Goal: Task Accomplishment & Management: Manage account settings

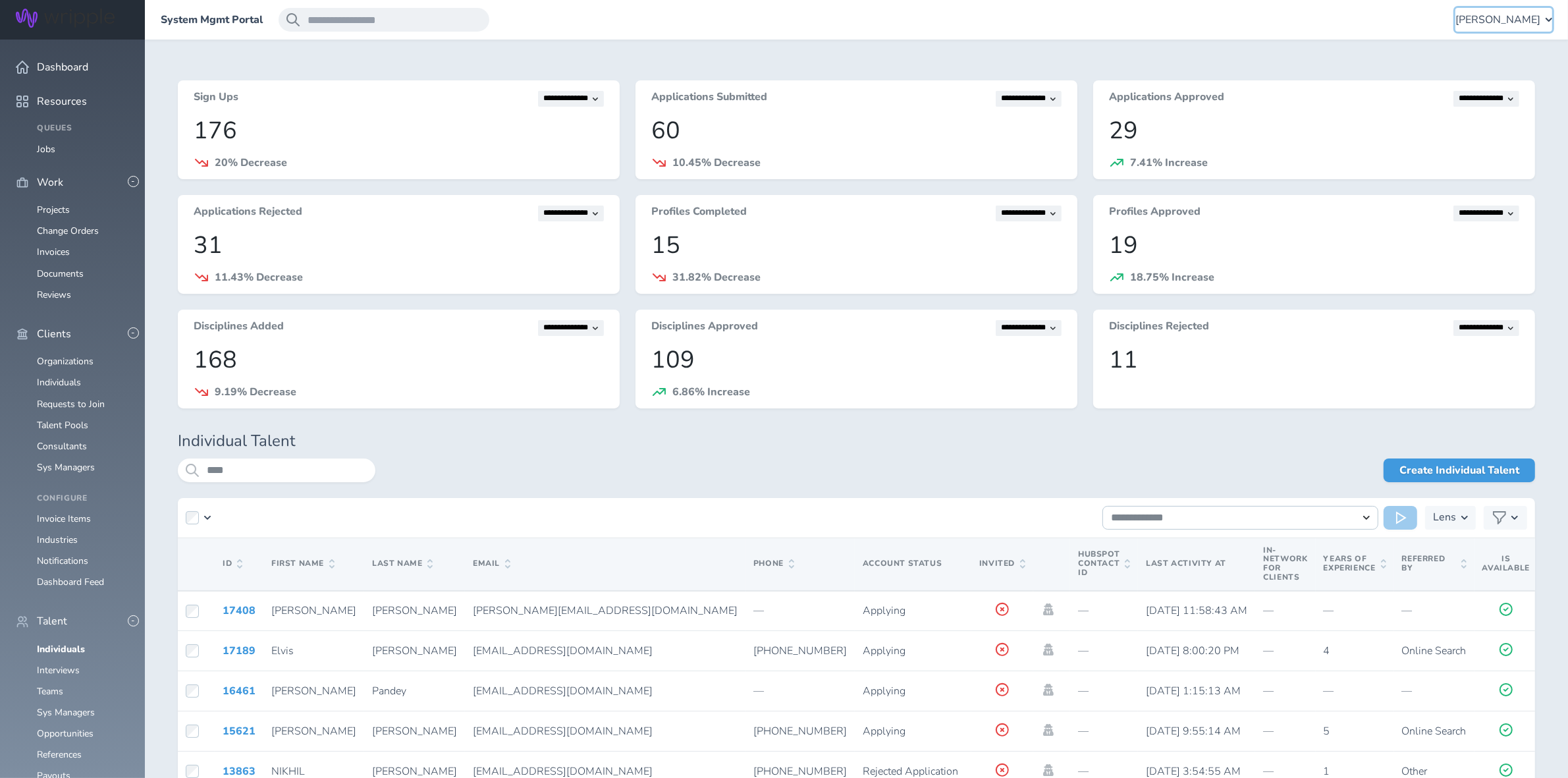
click at [1504, 18] on span "[PERSON_NAME]" at bounding box center [1498, 19] width 85 height 12
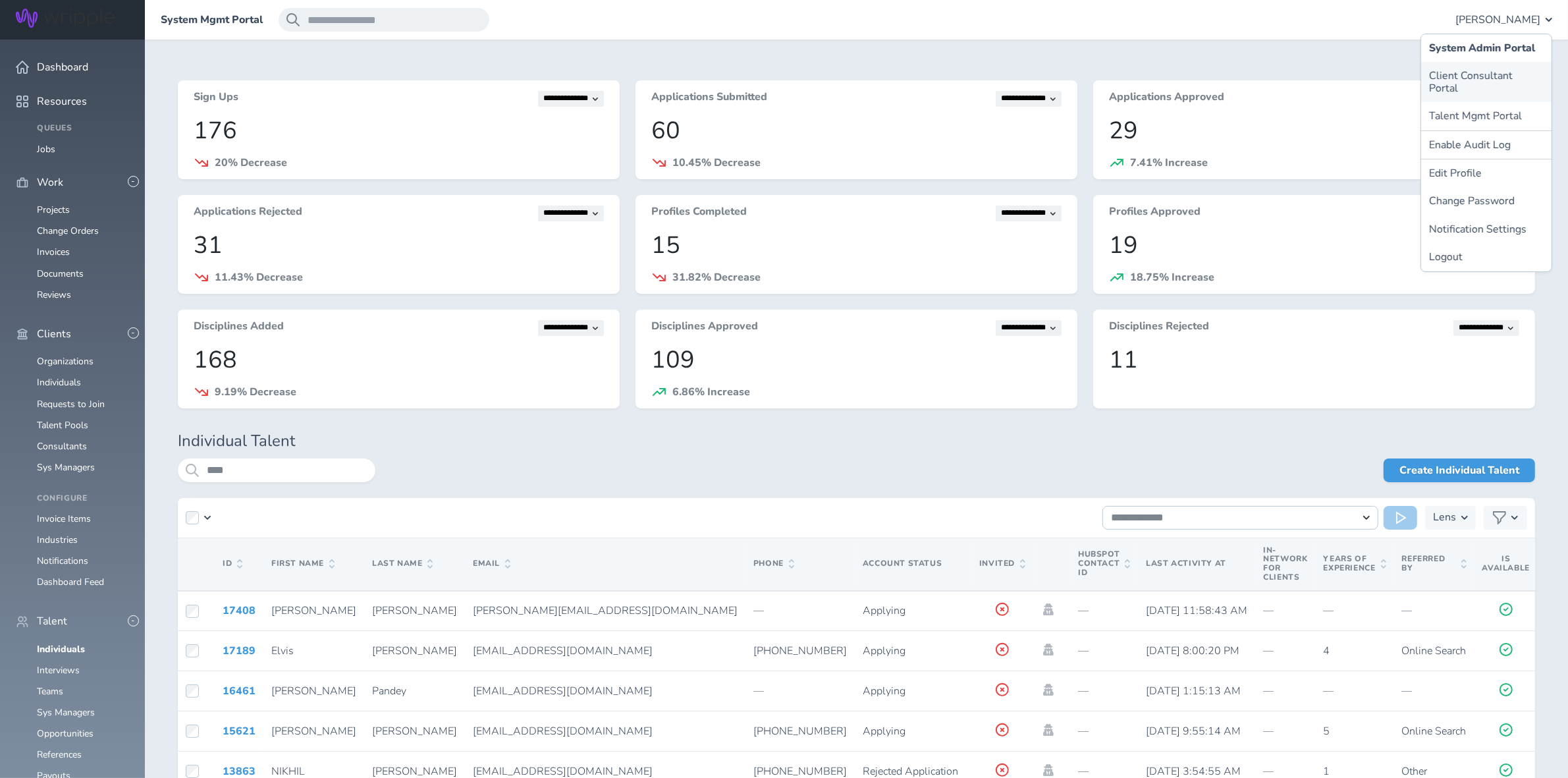
click at [1470, 73] on link "Client Consultant Portal" at bounding box center [1486, 82] width 131 height 41
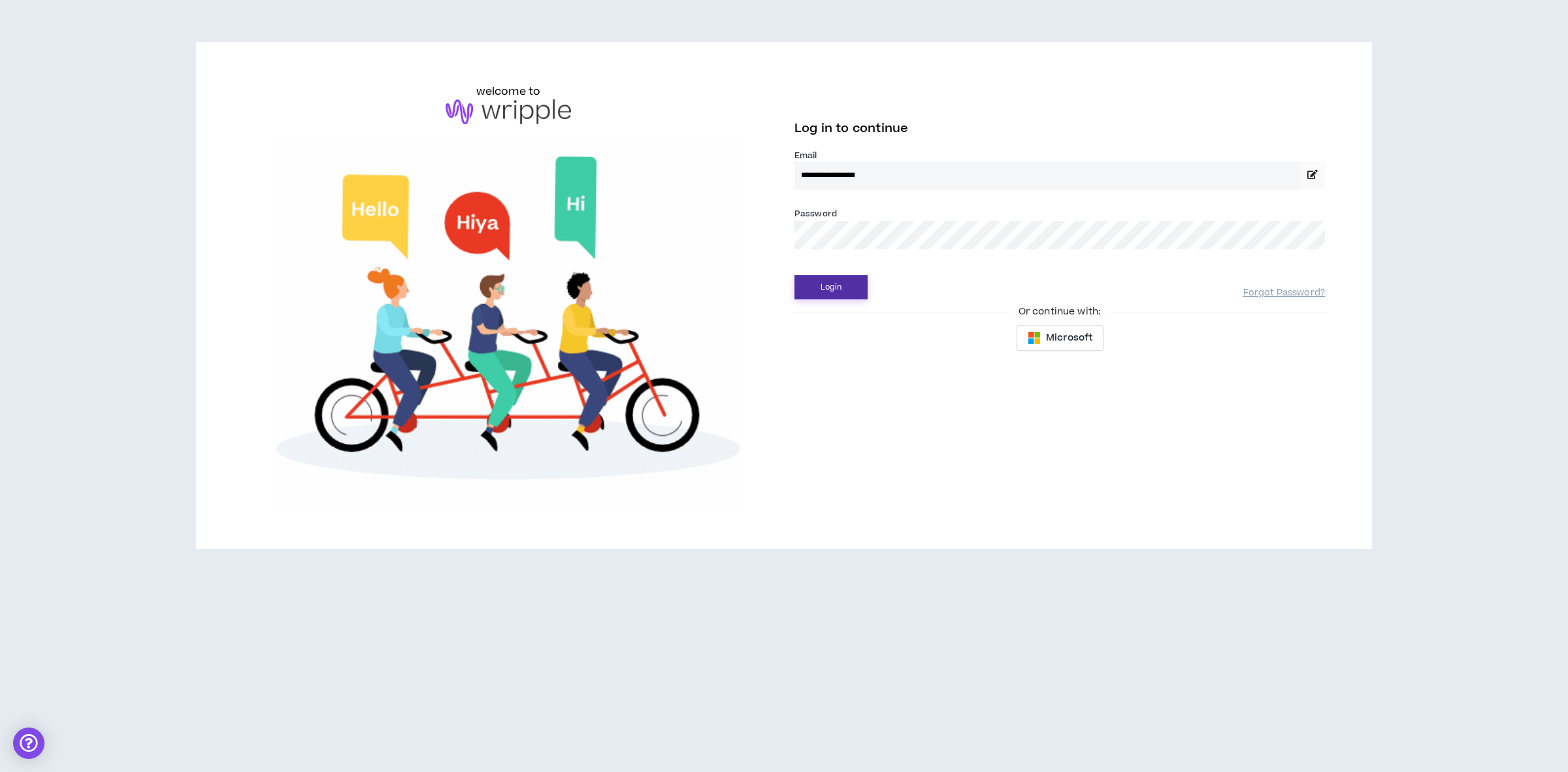
click at [809, 297] on button "Login" at bounding box center [832, 287] width 73 height 24
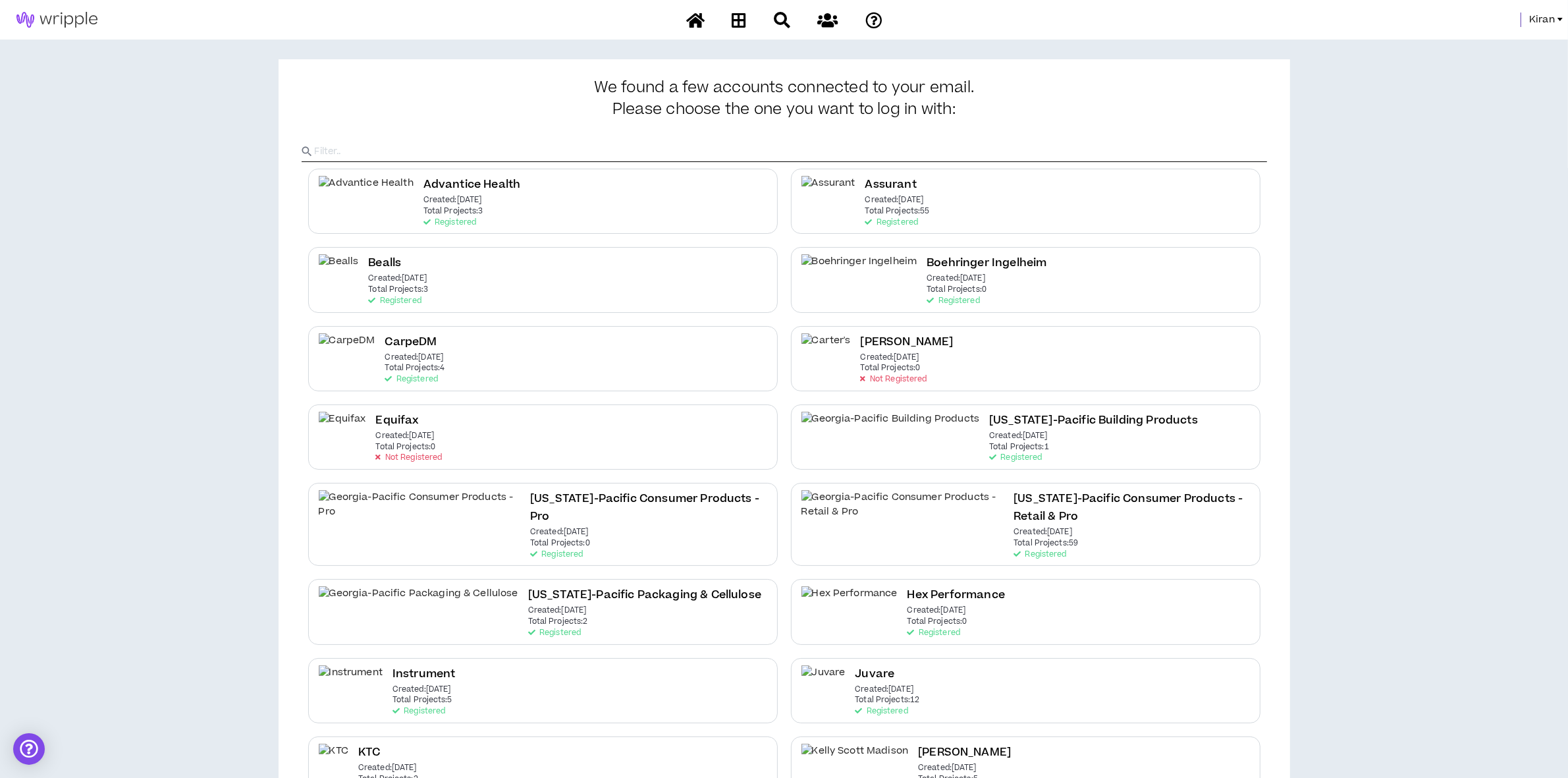
click at [1546, 18] on span "Kiran" at bounding box center [1542, 20] width 26 height 15
click at [1482, 43] on link "System Admin Portal" at bounding box center [1501, 44] width 119 height 19
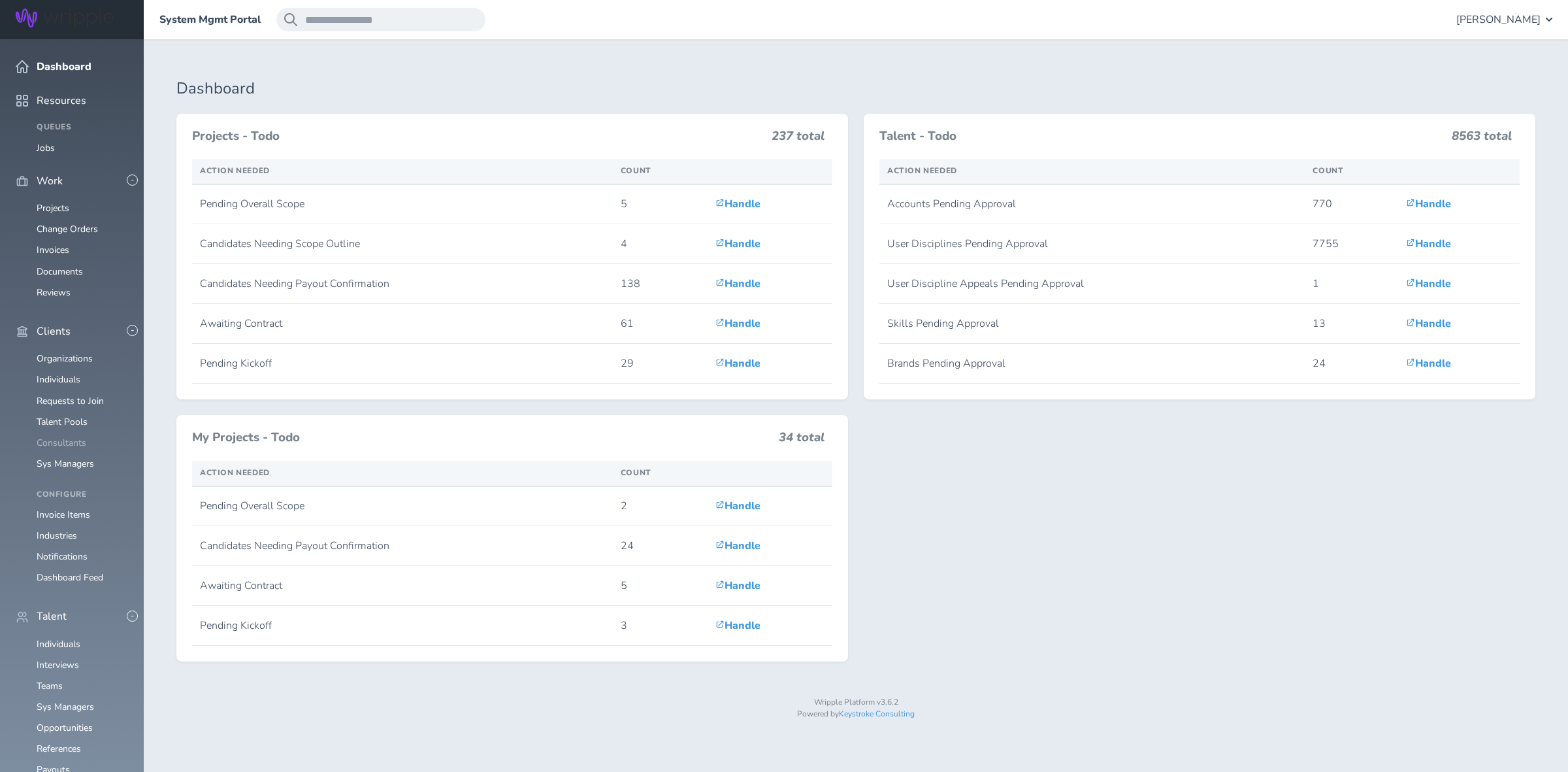
click at [75, 437] on link "Consultants" at bounding box center [61, 443] width 49 height 13
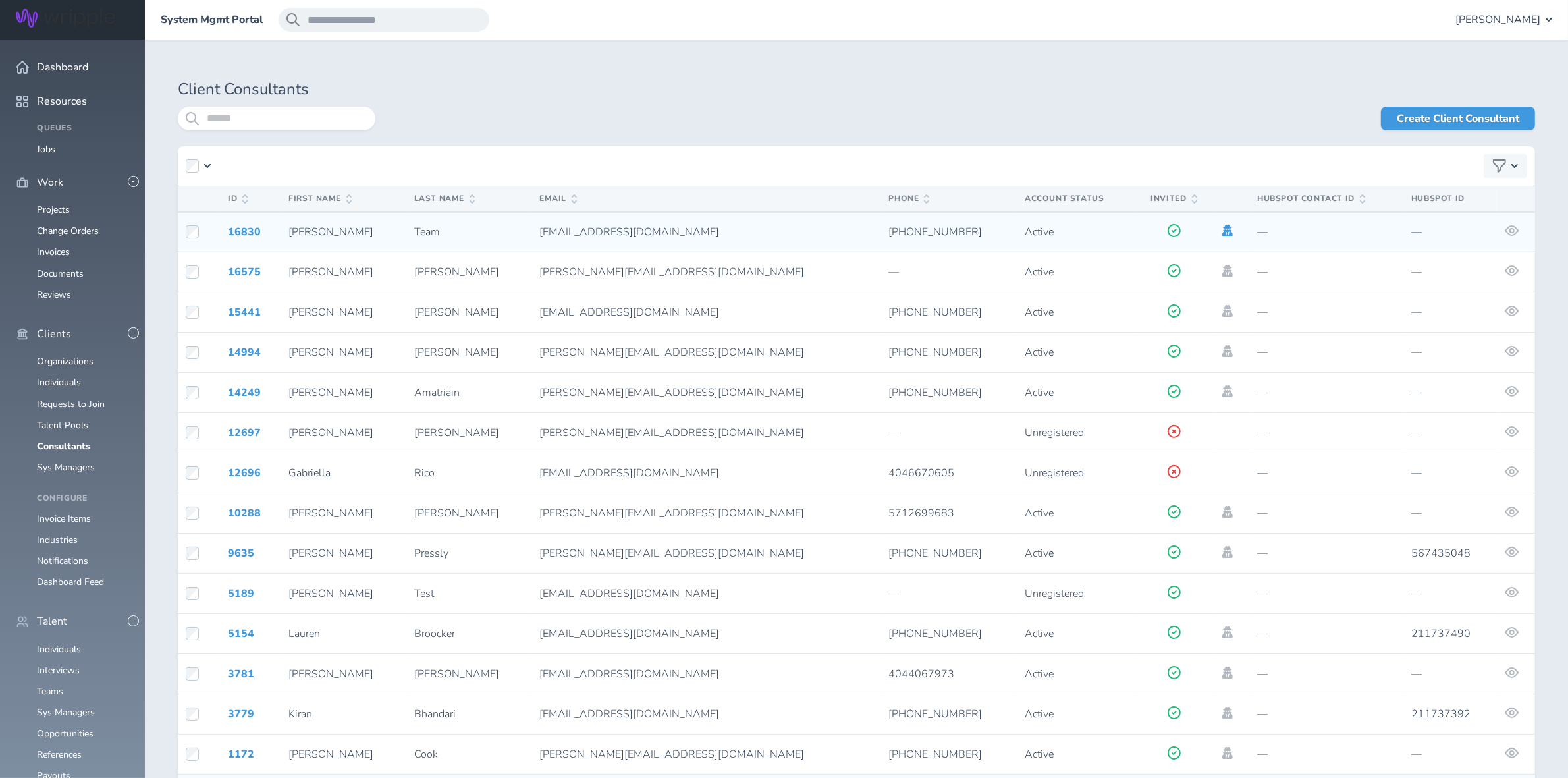
click at [1222, 227] on icon at bounding box center [1226, 230] width 10 height 12
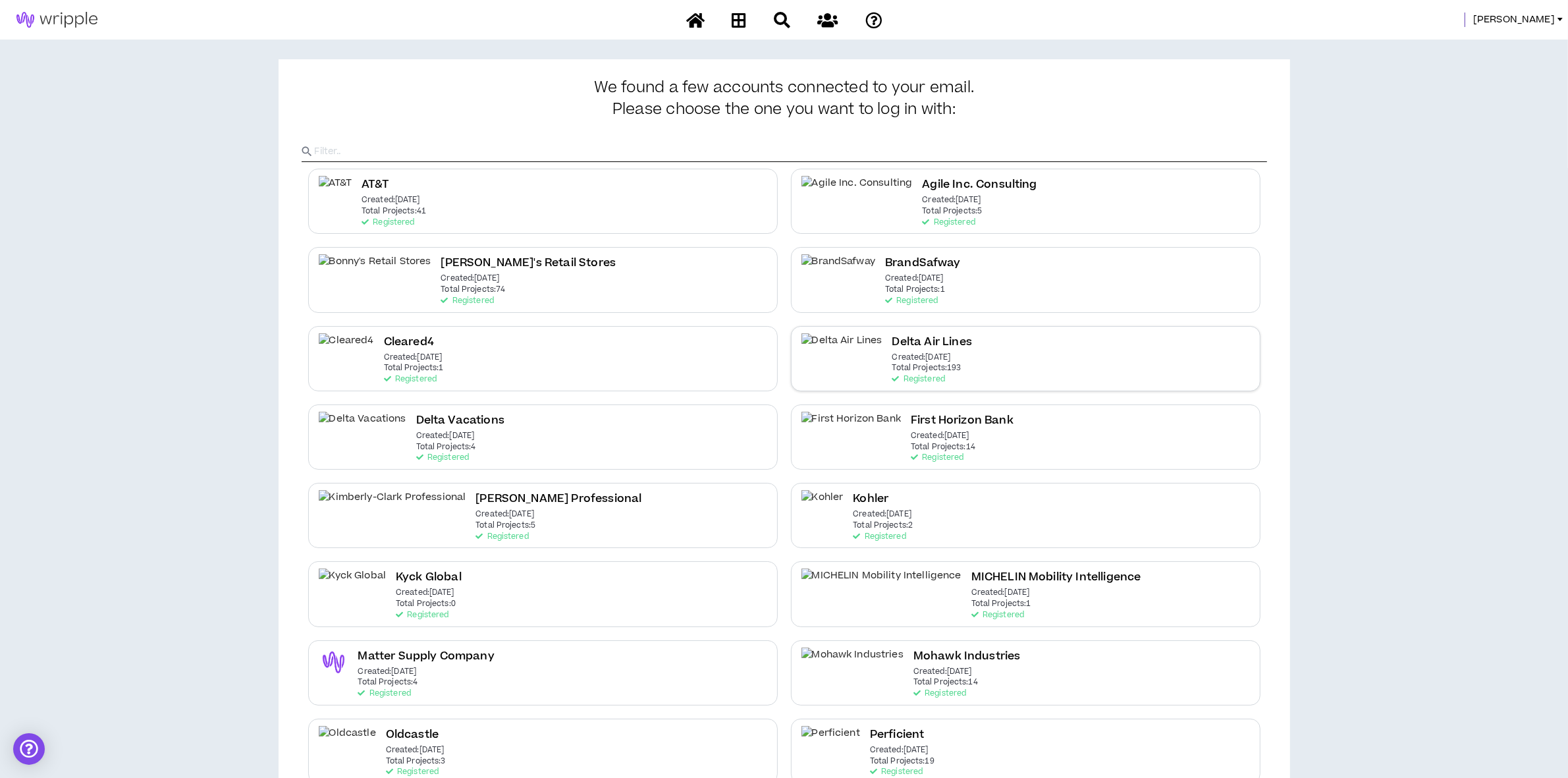
scroll to position [82, 0]
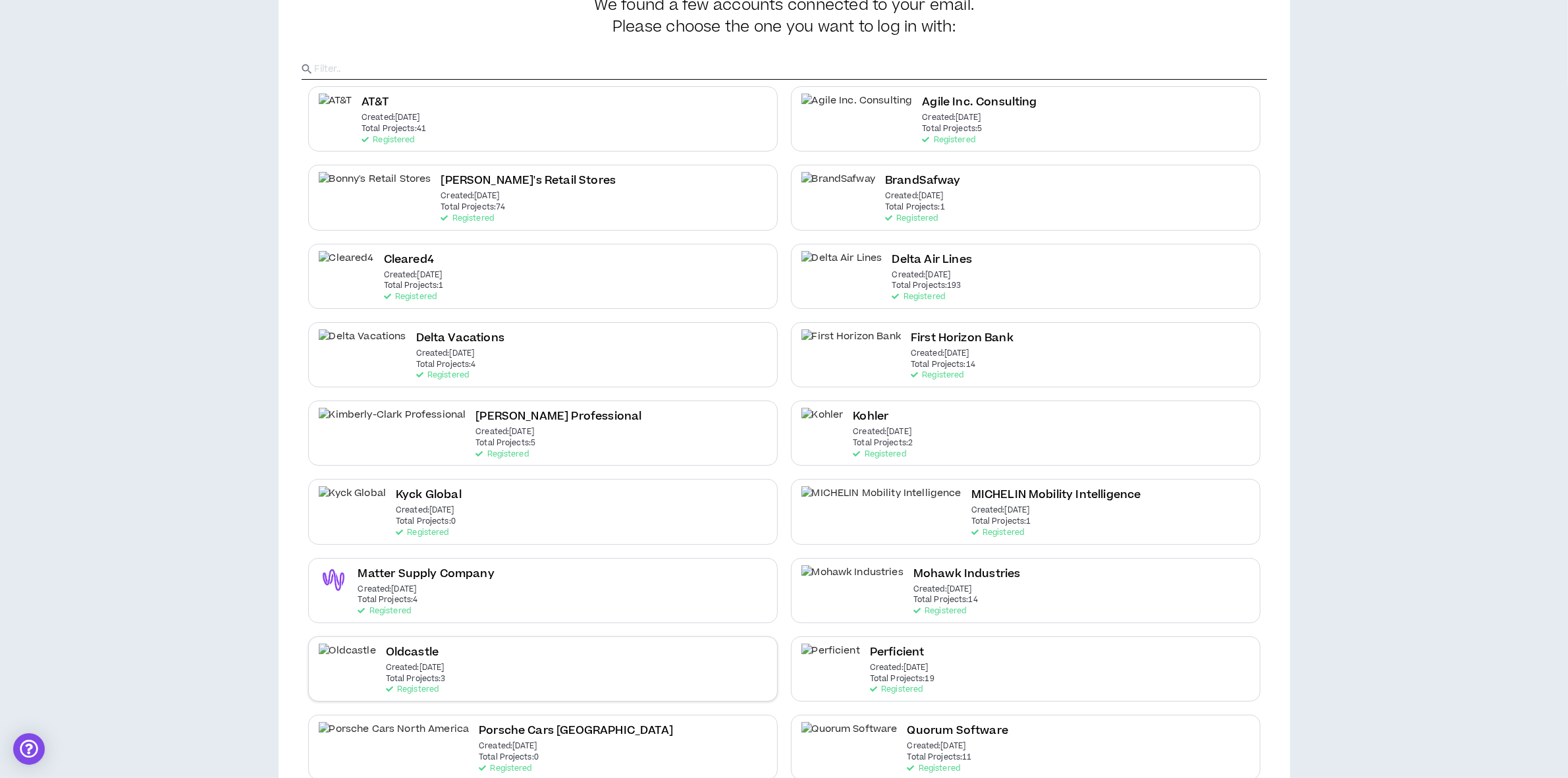
click at [434, 664] on div "Oldcastle Created: Apr 9 2025 Total Projects: 3 Registered" at bounding box center [543, 668] width 470 height 65
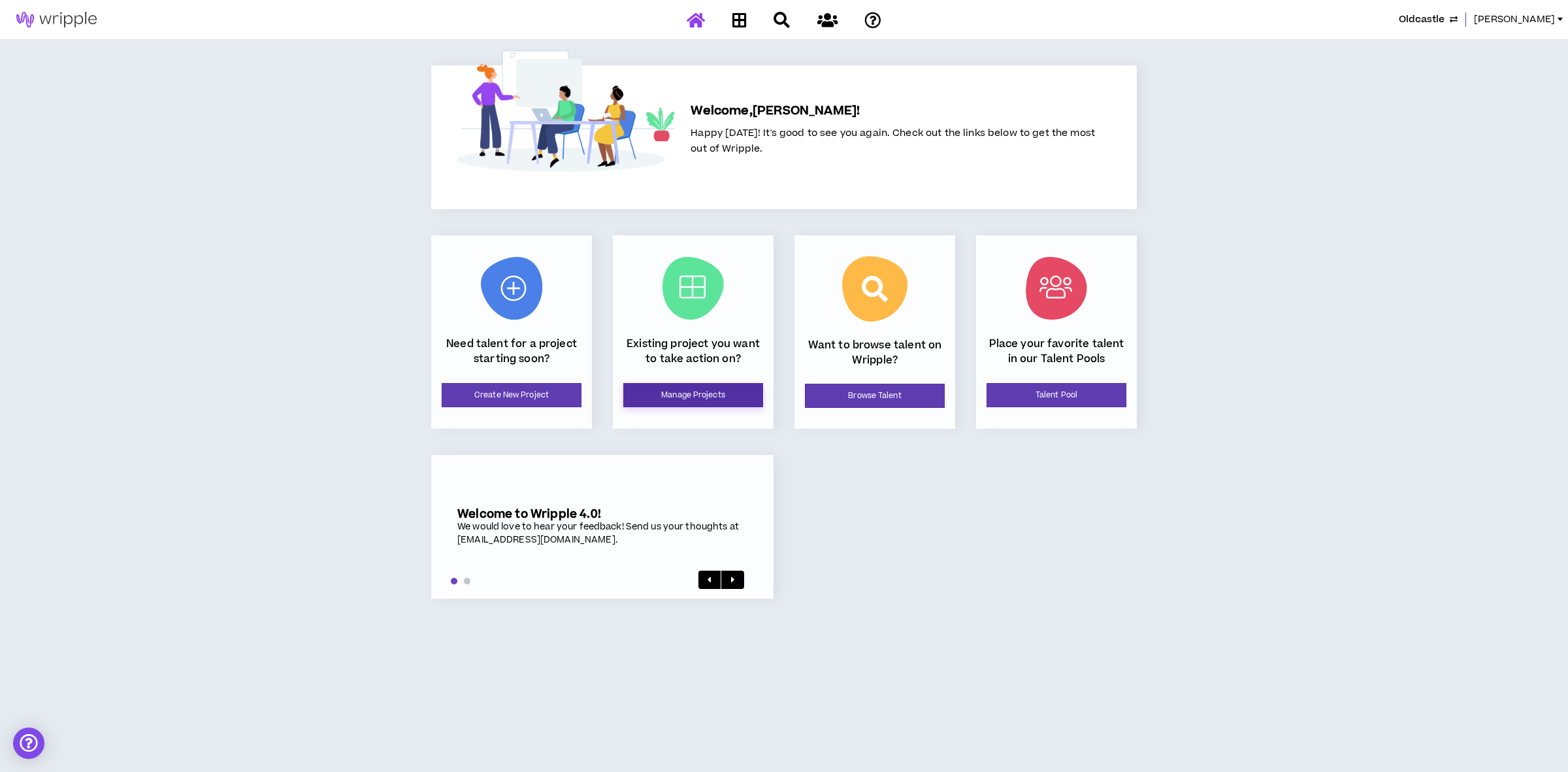
click at [684, 398] on link "Manage Projects" at bounding box center [693, 395] width 140 height 24
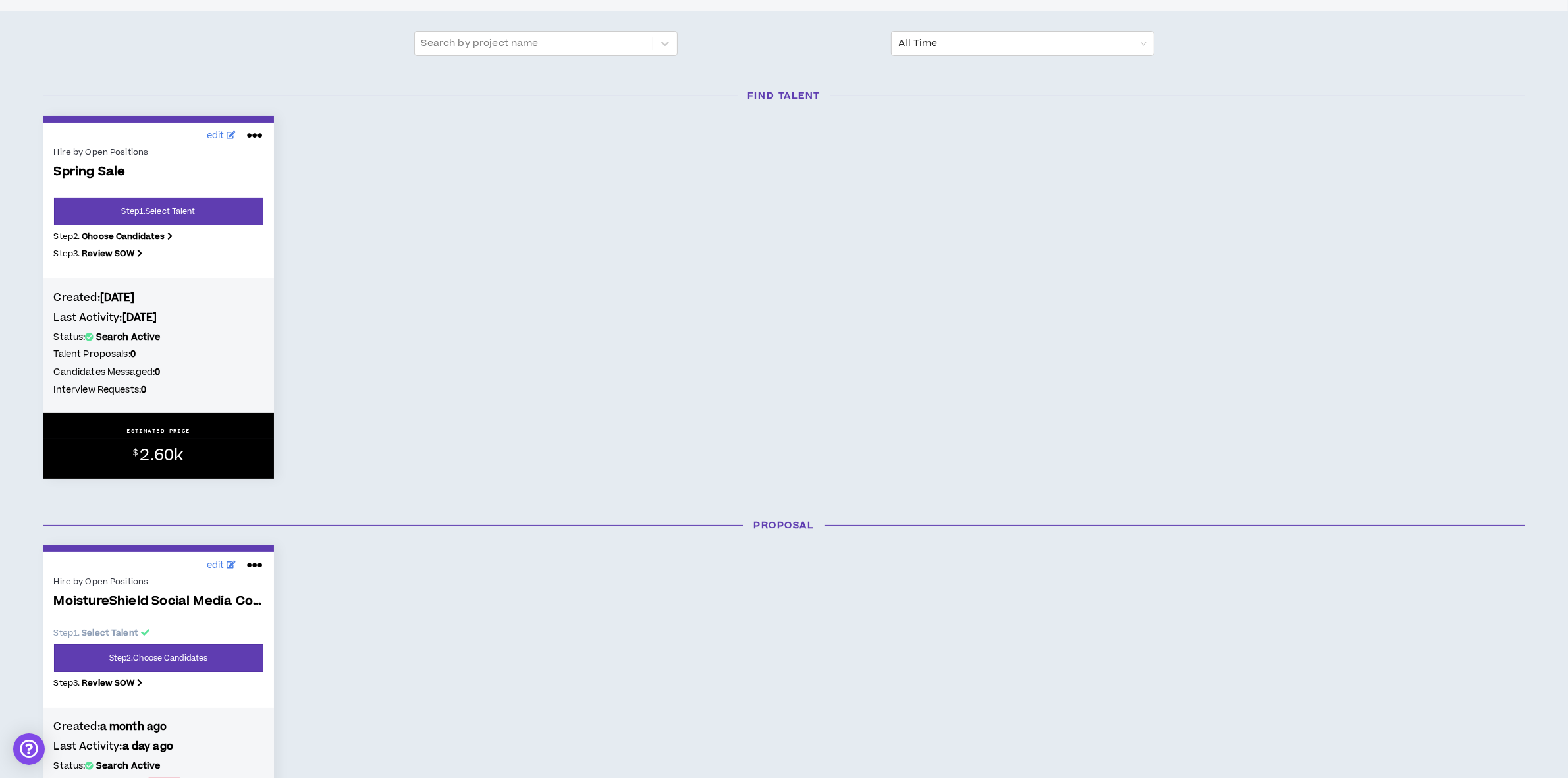
scroll to position [247, 0]
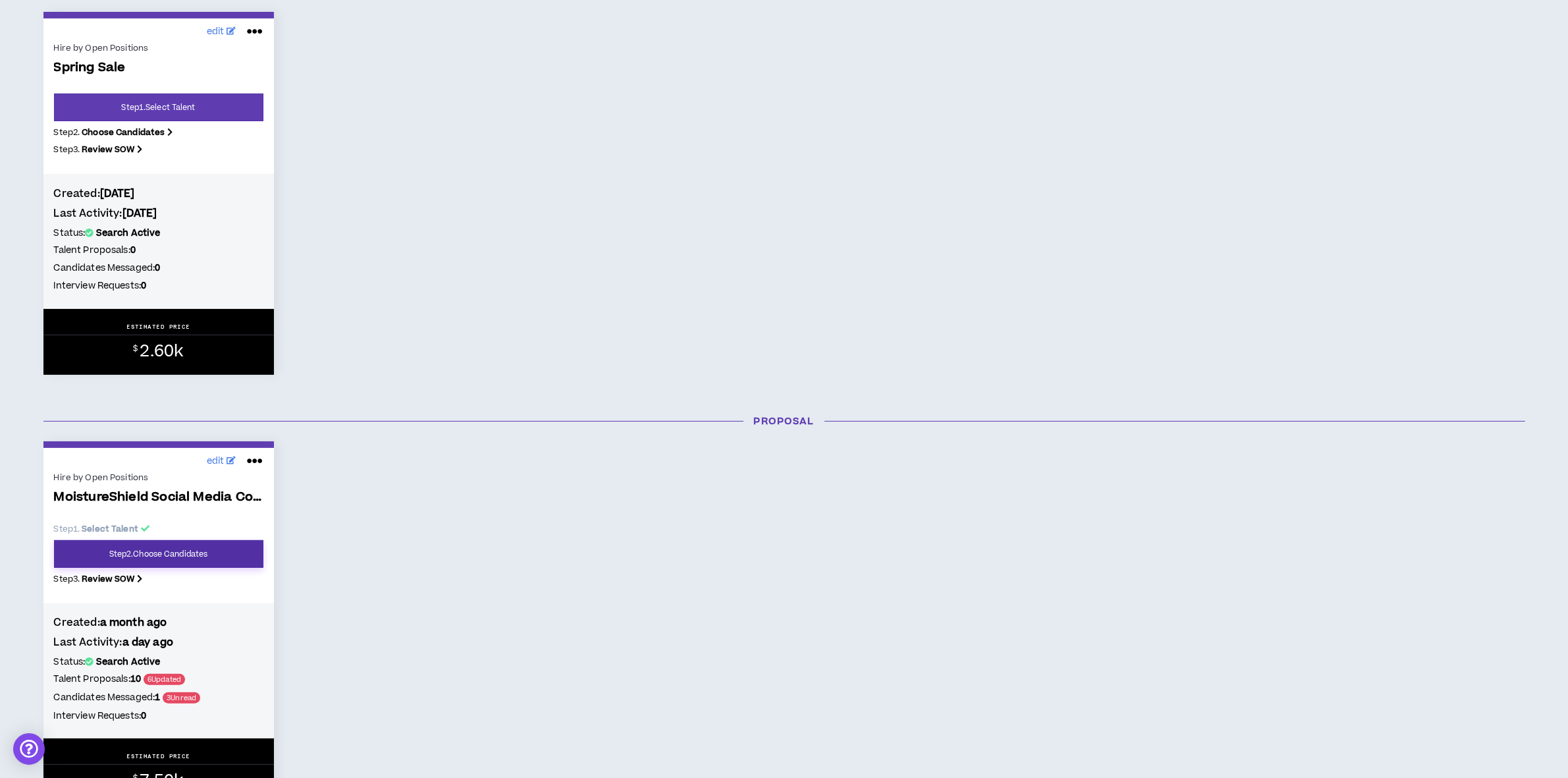
click at [168, 557] on link "Step 2 . Choose Candidates" at bounding box center [158, 553] width 209 height 28
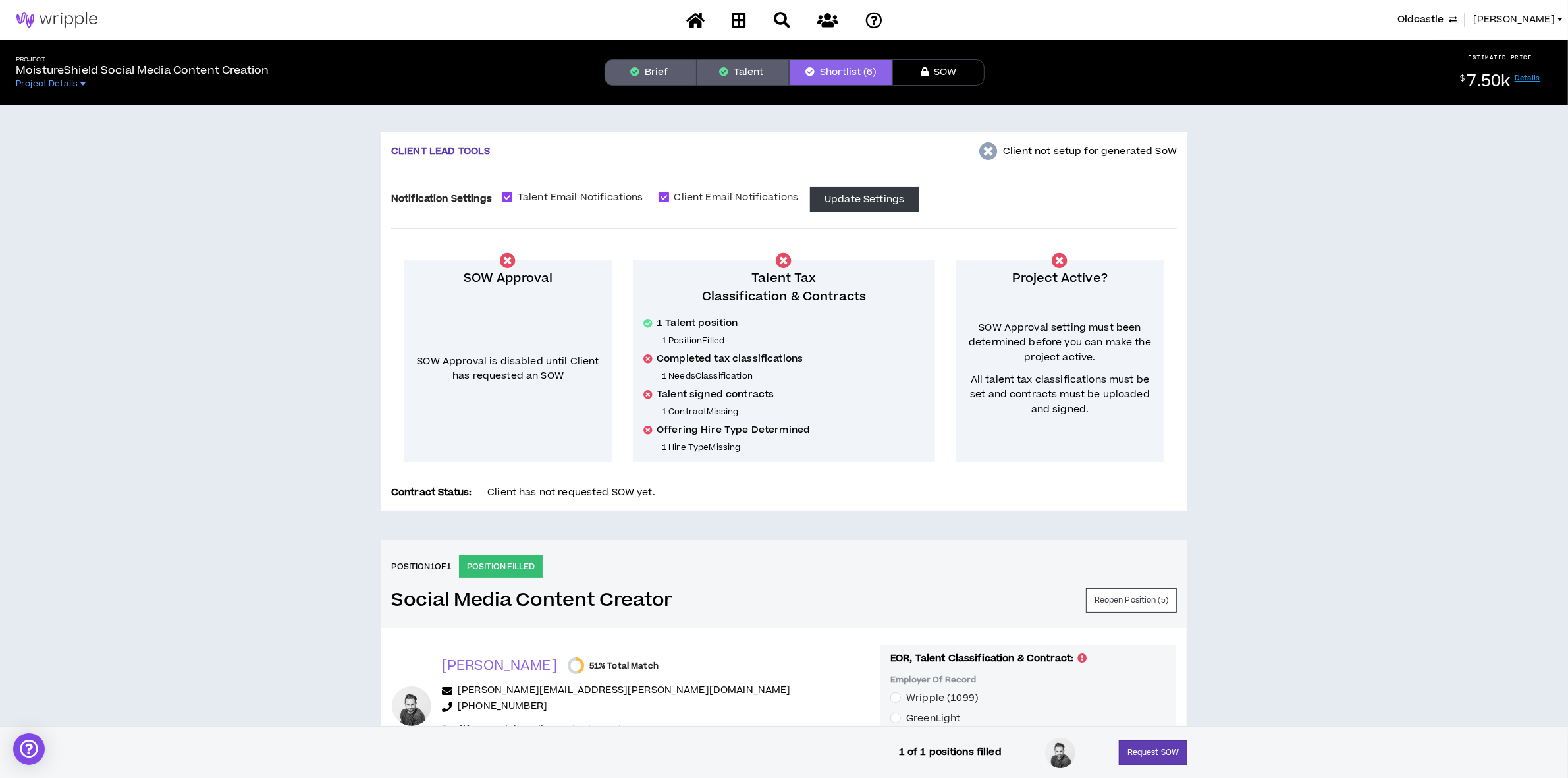
scroll to position [349, 0]
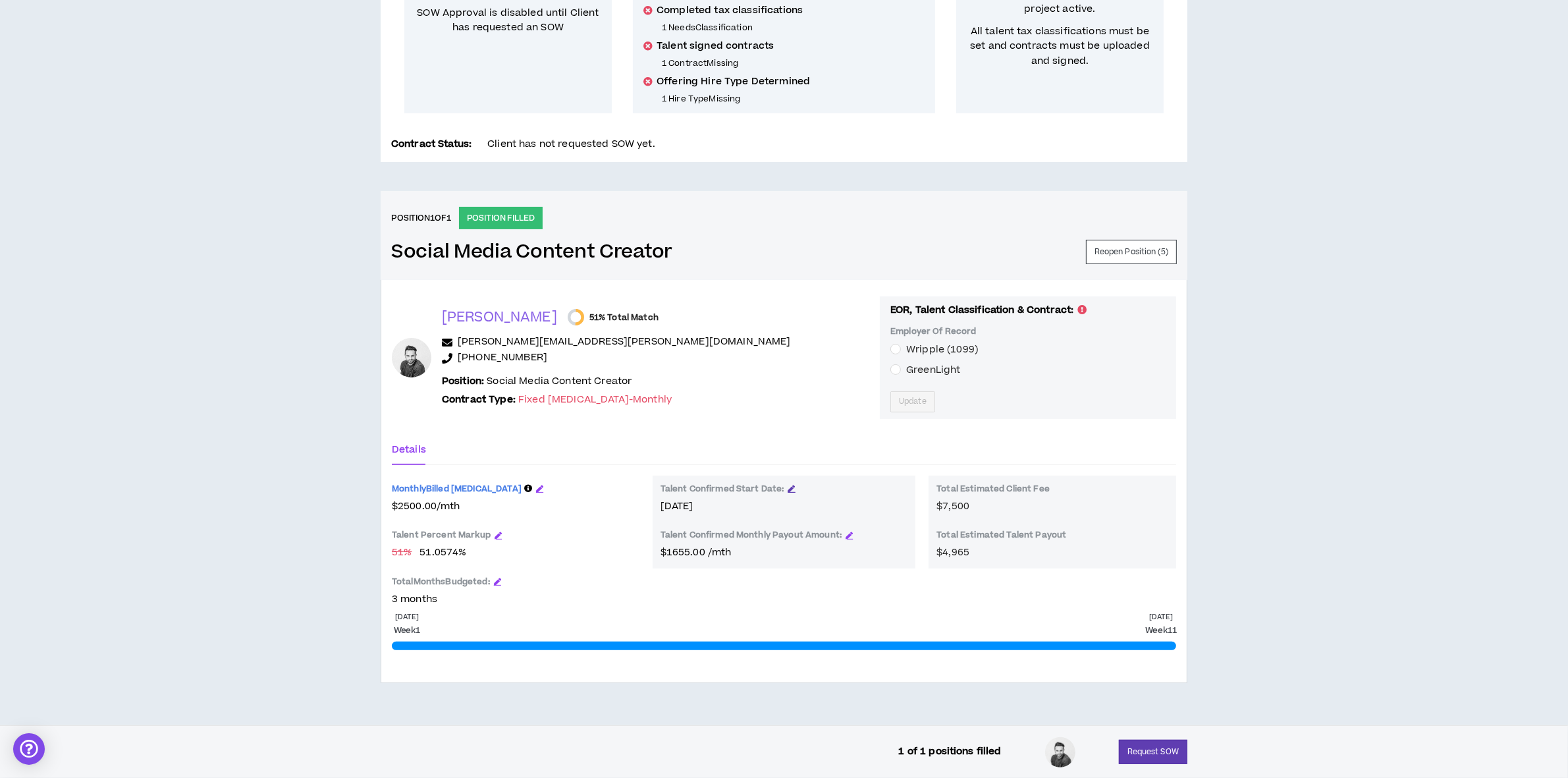
click at [792, 484] on icon "button" at bounding box center [792, 488] width 7 height 7
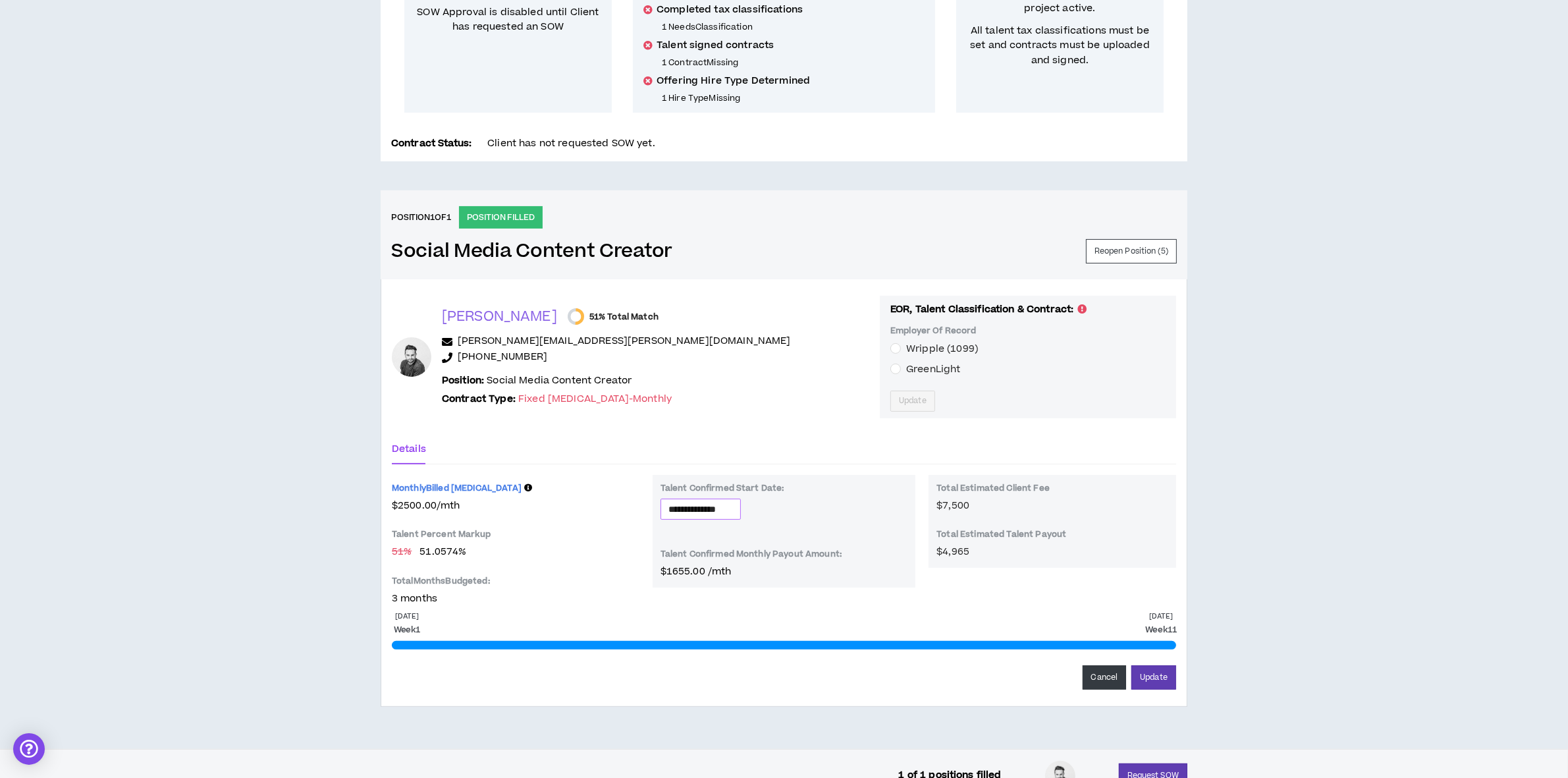
click at [733, 510] on input "**********" at bounding box center [701, 509] width 64 height 15
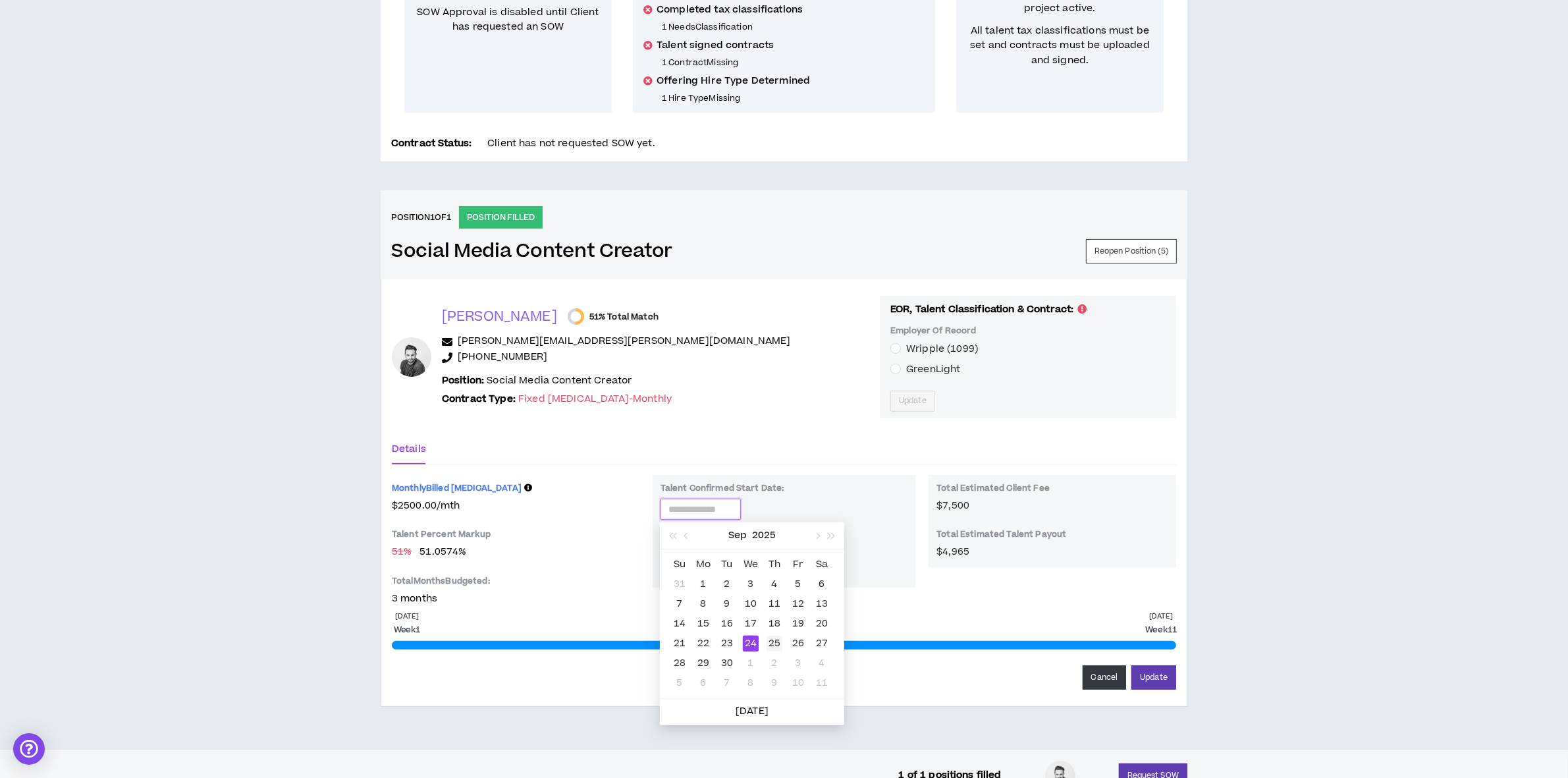
type input "**********"
click at [776, 633] on td "25" at bounding box center [774, 643] width 24 height 19
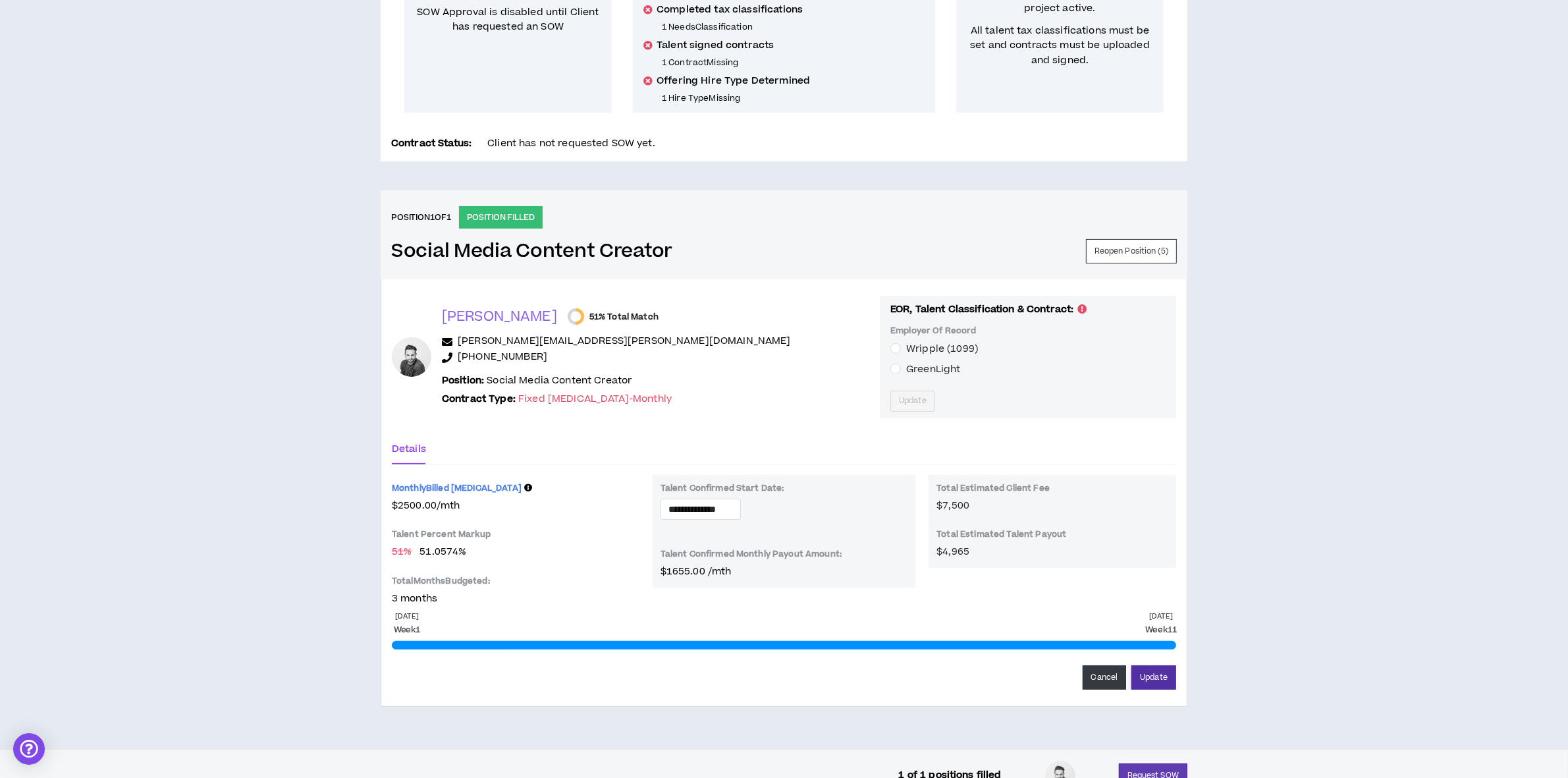
click at [1150, 677] on button "Update" at bounding box center [1154, 677] width 45 height 24
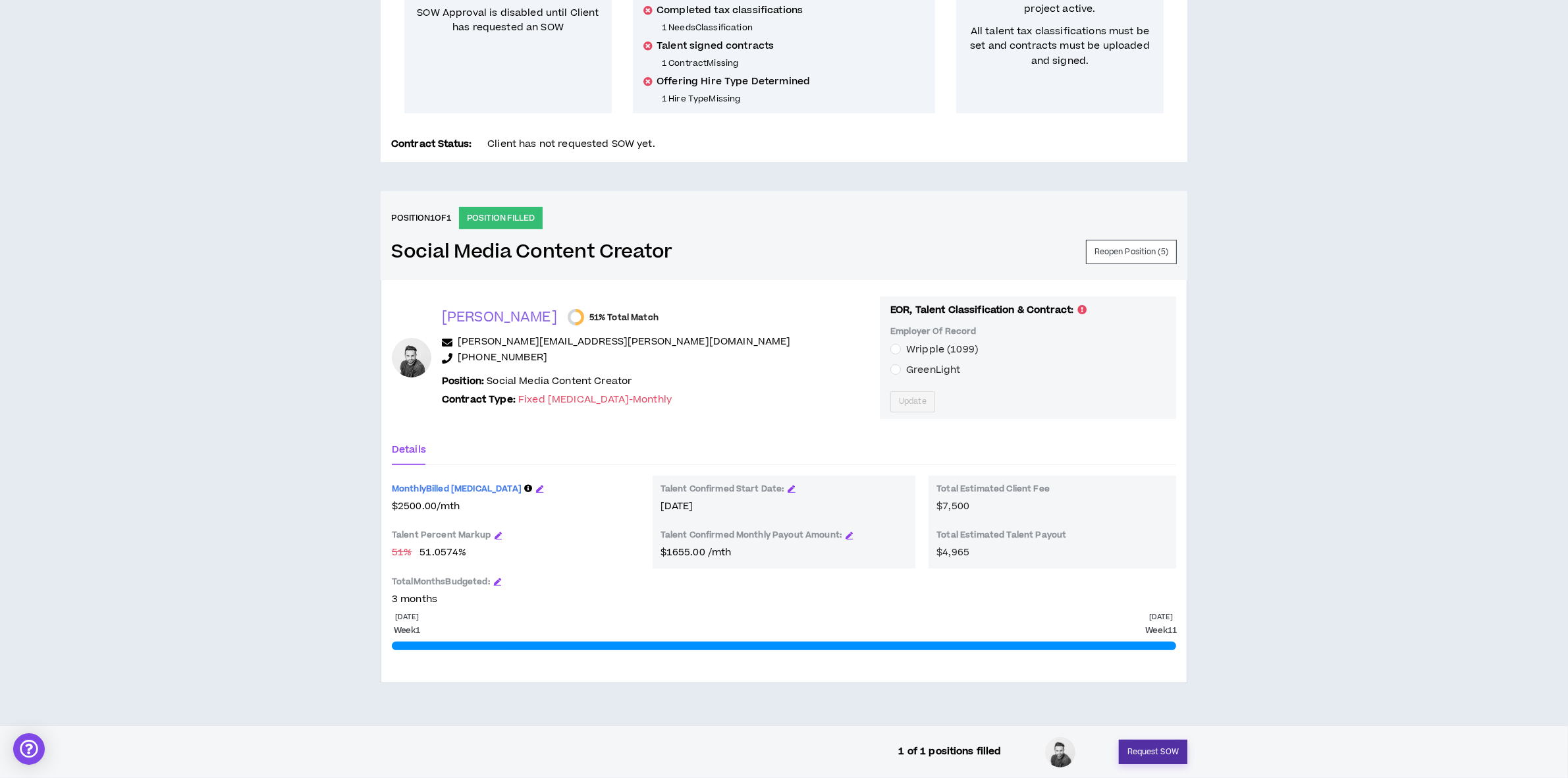
click at [1156, 749] on button "Request SOW" at bounding box center [1153, 751] width 68 height 24
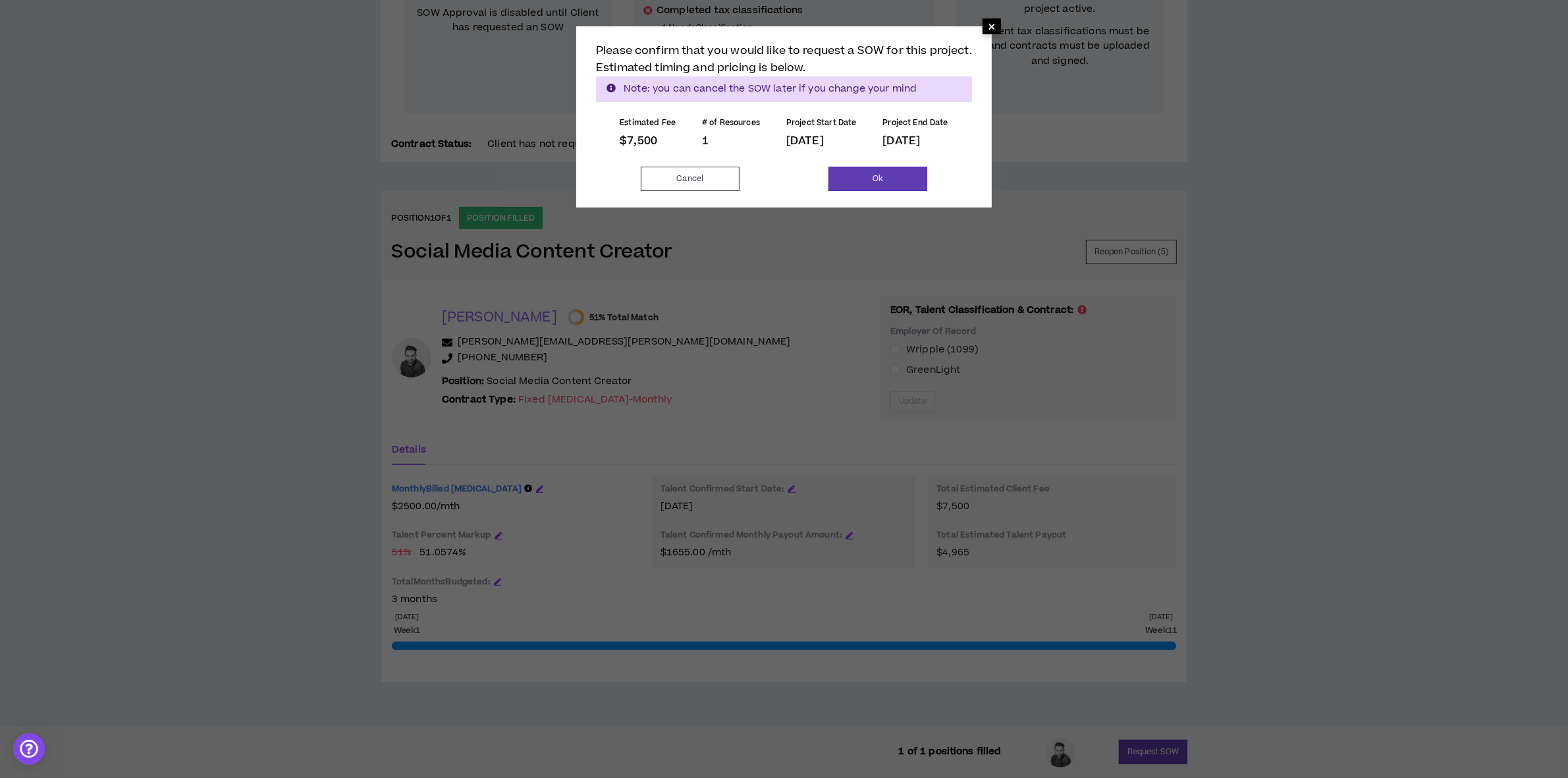
click at [995, 23] on span "×" at bounding box center [992, 26] width 8 height 16
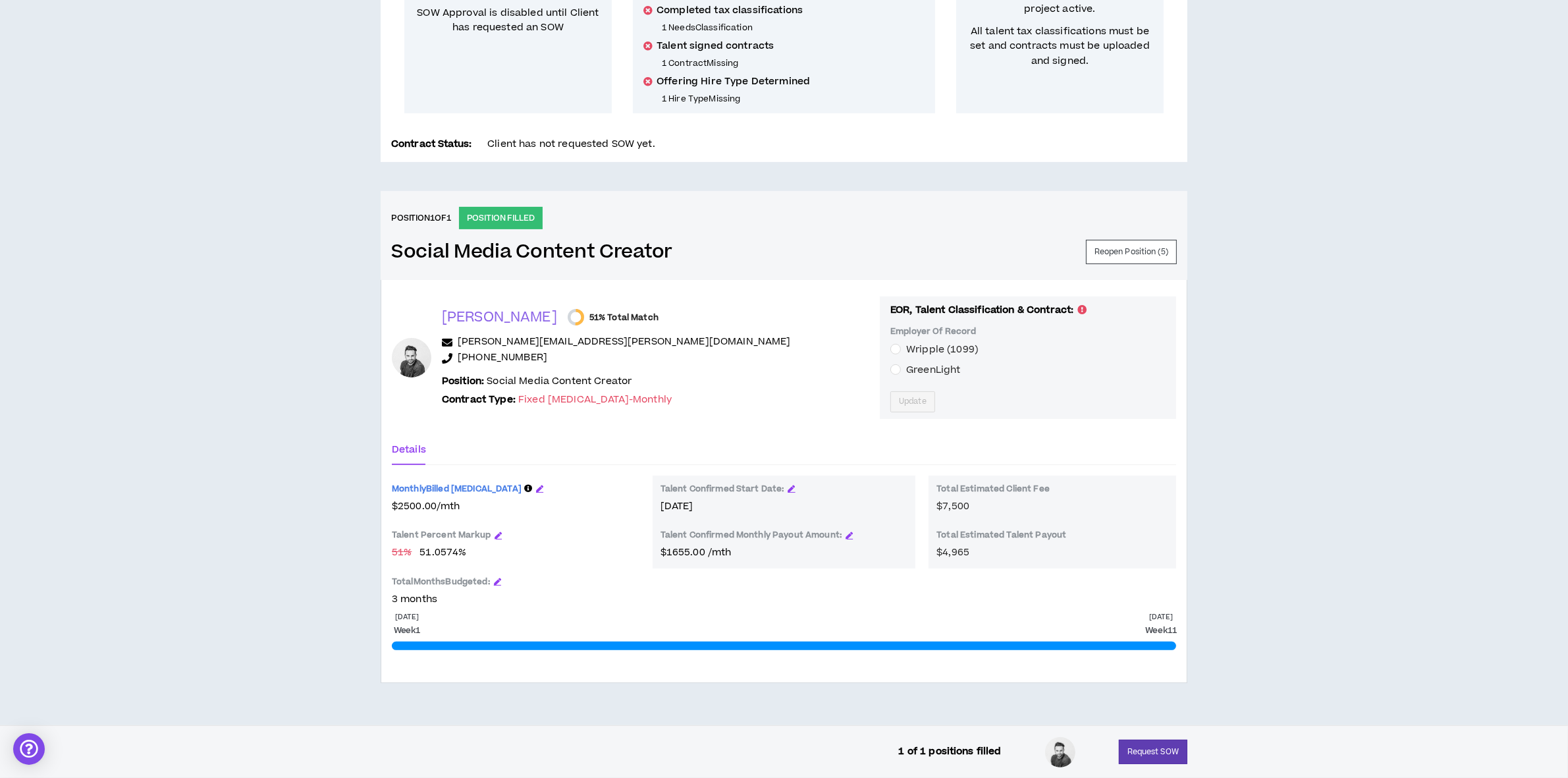
click at [501, 576] on div "Total Months Budgeted:" at bounding box center [516, 584] width 248 height 16
click at [501, 577] on icon "button" at bounding box center [497, 581] width 7 height 7
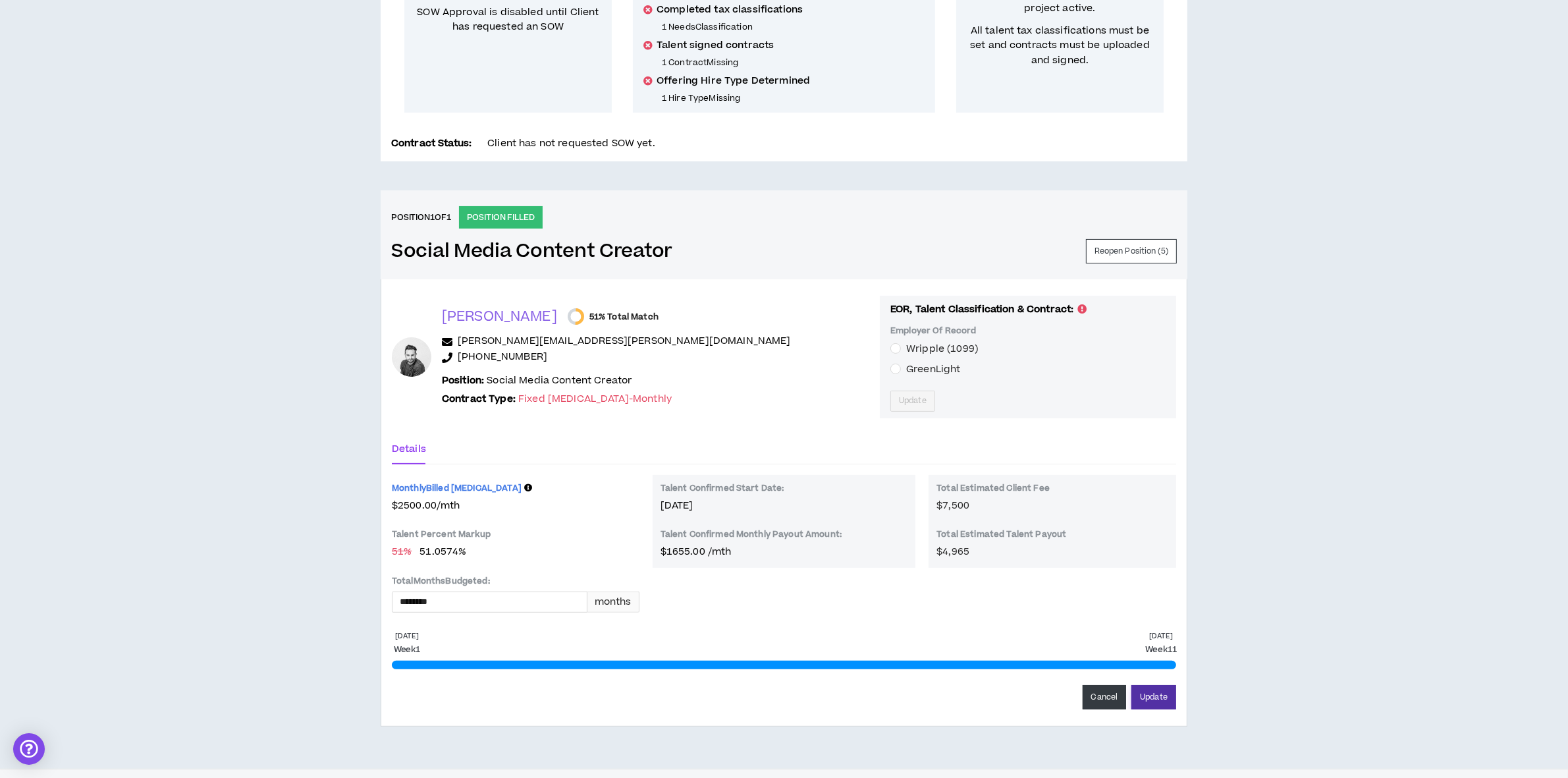
click at [1162, 692] on button "Update" at bounding box center [1154, 697] width 45 height 24
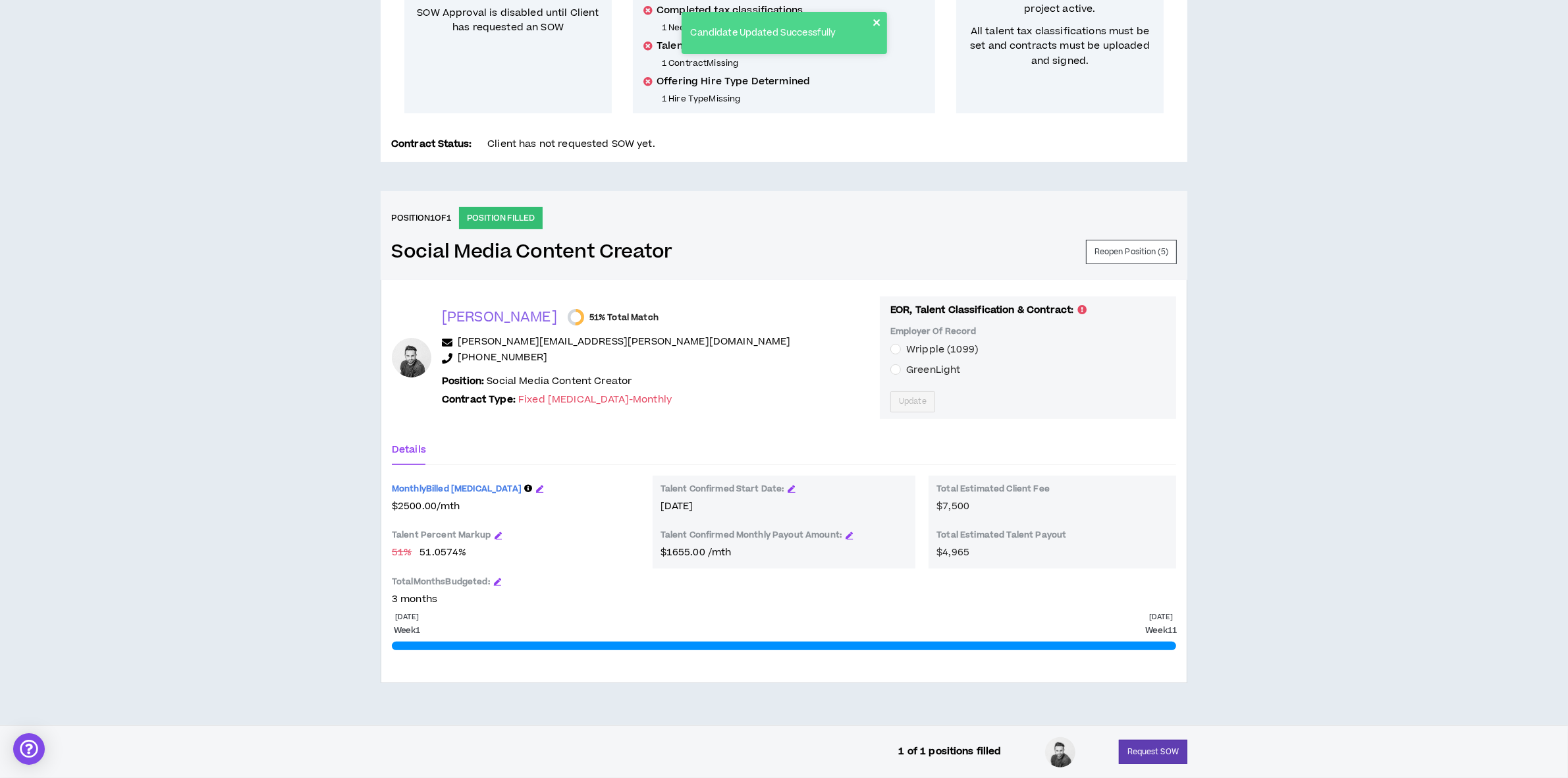
click at [880, 20] on icon "close" at bounding box center [877, 22] width 9 height 10
click at [1367, 314] on div "CLIENT LEAD TOOLS Client not setup for generated SoW Notification Settings Tale…" at bounding box center [784, 240] width 1568 height 968
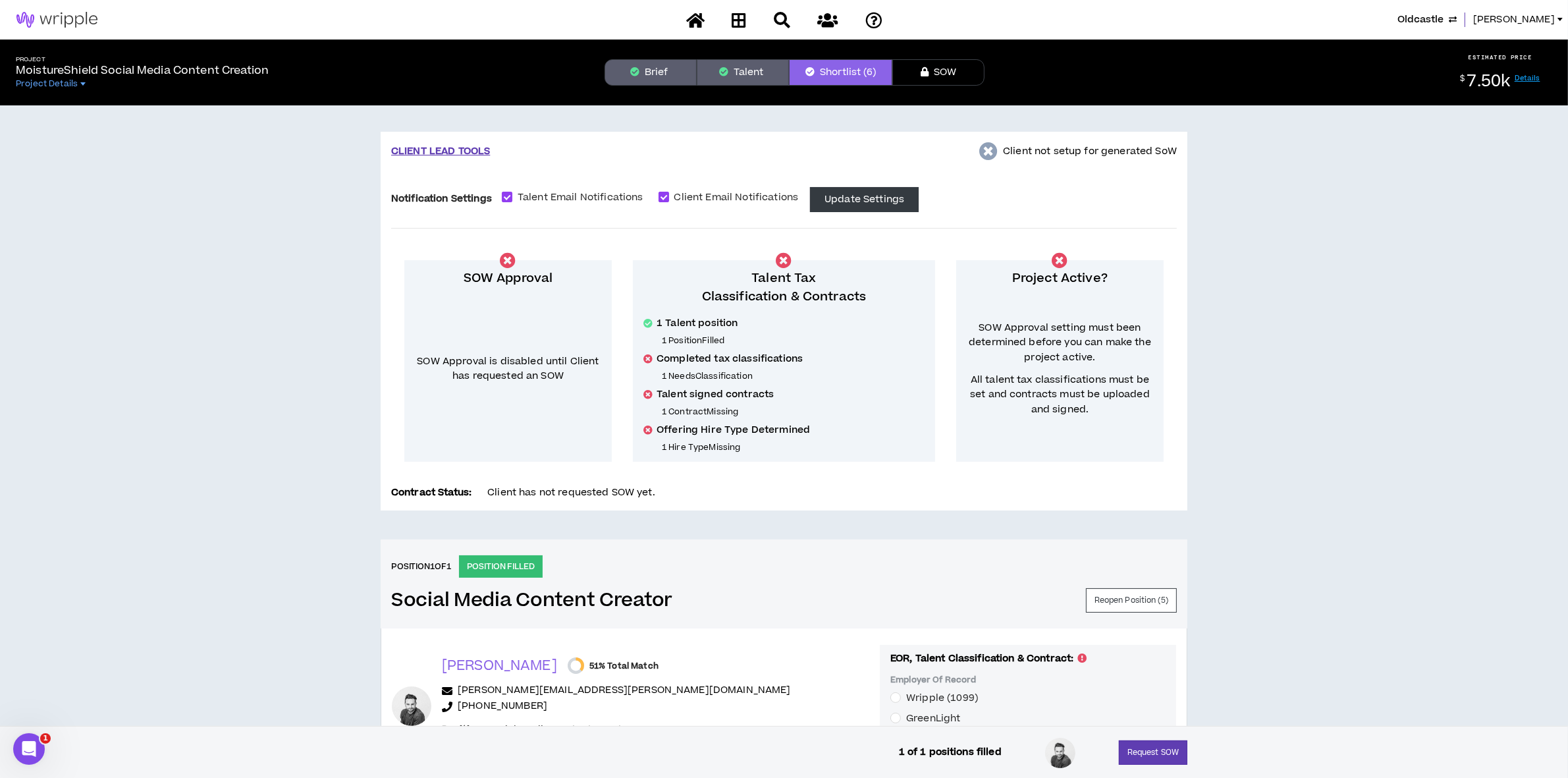
scroll to position [349, 0]
